Goal: Answer question/provide support

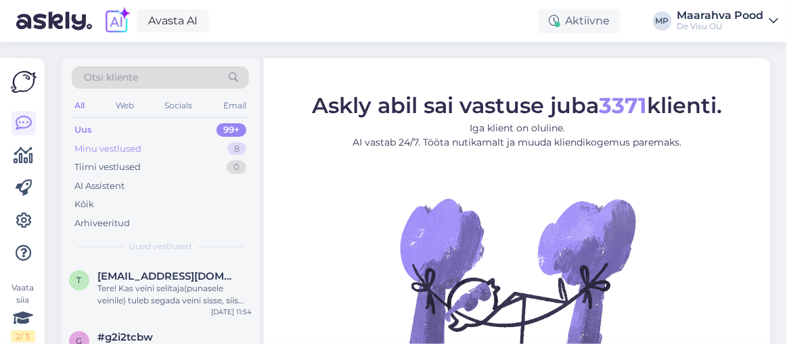
click at [115, 146] on div "Minu vestlused" at bounding box center [107, 149] width 67 height 14
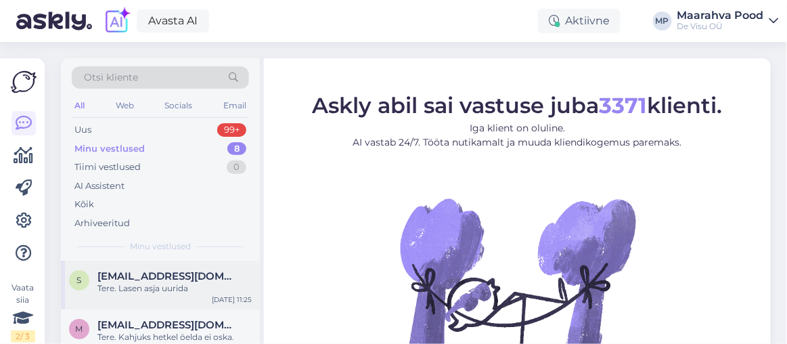
click at [159, 271] on span "[EMAIL_ADDRESS][DOMAIN_NAME]" at bounding box center [167, 276] width 141 height 12
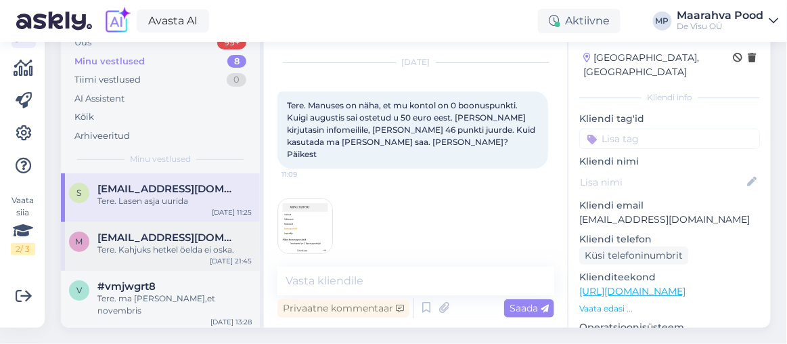
scroll to position [117, 0]
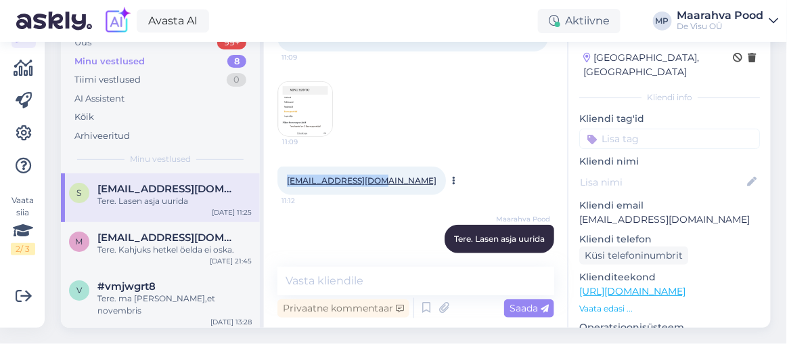
drag, startPoint x: 388, startPoint y: 158, endPoint x: 281, endPoint y: 158, distance: 106.9
click at [281, 166] on div "[EMAIL_ADDRESS][DOMAIN_NAME] 11:12" at bounding box center [361, 180] width 169 height 28
copy link "[EMAIL_ADDRESS][DOMAIN_NAME]"
click at [434, 152] on div "[EMAIL_ADDRESS][DOMAIN_NAME] 11:12" at bounding box center [415, 181] width 277 height 58
click at [312, 87] on img at bounding box center [305, 109] width 54 height 54
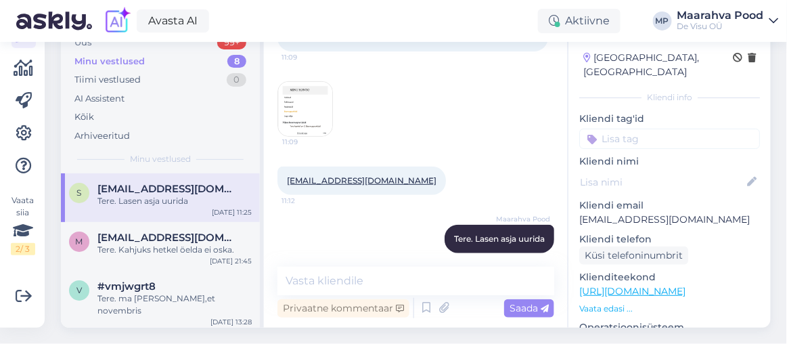
scroll to position [87, 0]
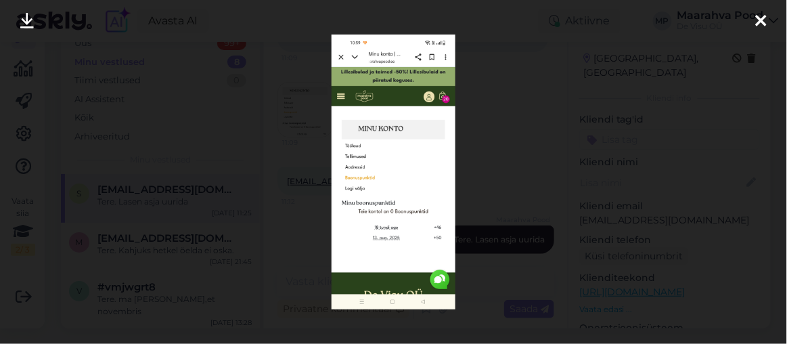
click at [763, 19] on icon at bounding box center [761, 22] width 11 height 18
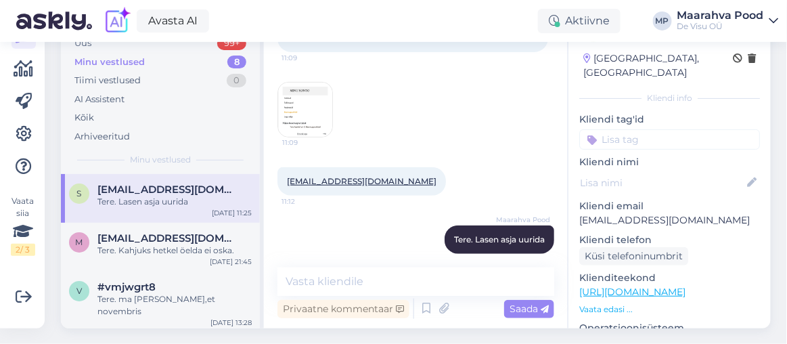
click at [618, 303] on p "Vaata edasi ..." at bounding box center [669, 309] width 181 height 12
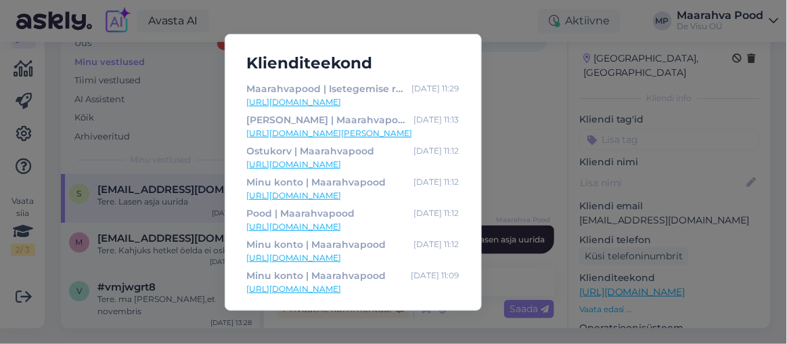
click at [330, 255] on link "[URL][DOMAIN_NAME]" at bounding box center [353, 258] width 213 height 12
click at [520, 139] on div "Klienditeekond Maarahvapood | Isetegemise rõõm | Laia valikuga aianduse e-pood …" at bounding box center [393, 172] width 787 height 344
